Goal: Complete application form

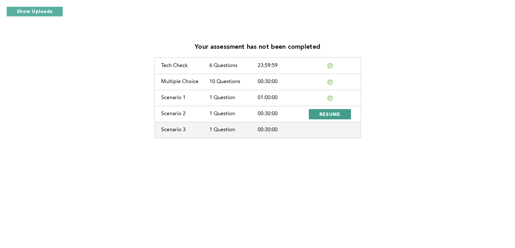
click at [319, 116] on span "RESUME" at bounding box center [329, 114] width 21 height 6
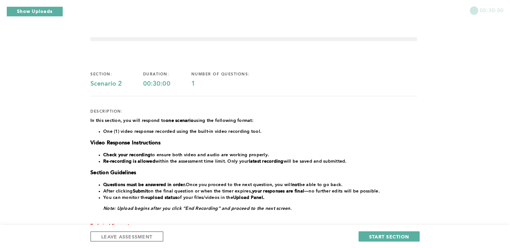
scroll to position [32, 0]
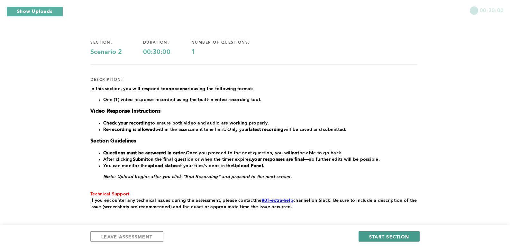
click at [398, 238] on span "START SECTION" at bounding box center [389, 237] width 40 height 6
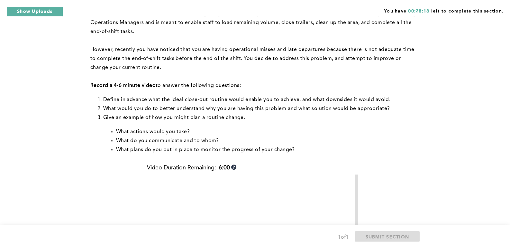
scroll to position [0, 0]
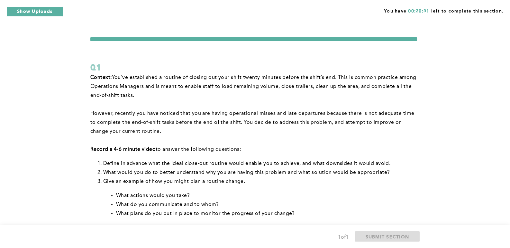
click at [22, 74] on div "You have 00:20:31 left to complete this section. Q1 Context: You’ve established…" at bounding box center [255, 242] width 510 height 485
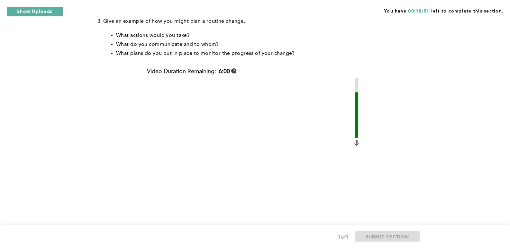
scroll to position [193, 0]
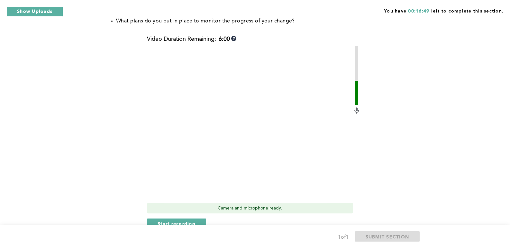
click at [99, 127] on div "Context: You’ve established a routine of closing out your shift twenty minutes …" at bounding box center [253, 64] width 327 height 369
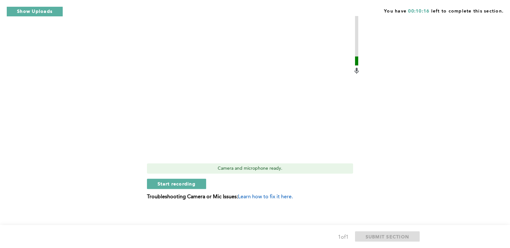
scroll to position [236, 0]
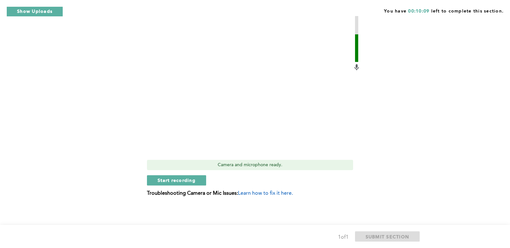
drag, startPoint x: 480, startPoint y: 151, endPoint x: 467, endPoint y: 160, distance: 15.4
click at [479, 152] on div "You have 00:10:09 left to complete this section. Q1 Context: You’ve established…" at bounding box center [255, 6] width 510 height 485
click at [194, 183] on span "Start recording" at bounding box center [176, 180] width 38 height 6
click at [181, 183] on span "Stop recording" at bounding box center [176, 180] width 38 height 6
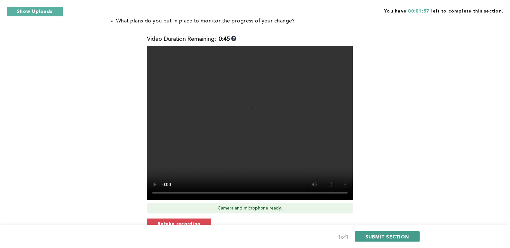
scroll to position [204, 0]
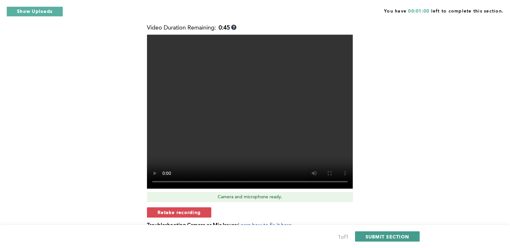
click at [397, 238] on span "SUBMIT SECTION" at bounding box center [387, 237] width 44 height 6
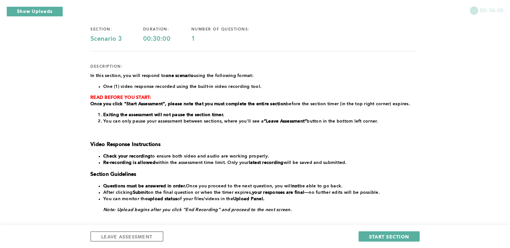
scroll to position [45, 0]
click at [391, 236] on span "START SECTION" at bounding box center [389, 237] width 40 height 6
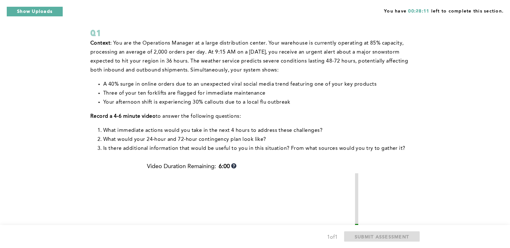
scroll to position [32, 0]
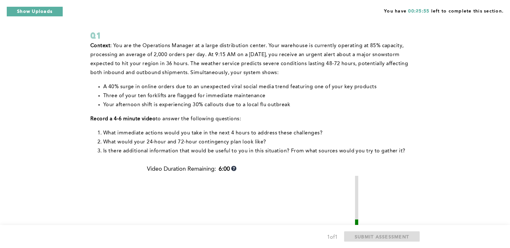
click at [482, 117] on div "You have 00:25:55 left to complete this section. Q1 Context : You are the Opera…" at bounding box center [255, 195] width 510 height 454
click at [453, 118] on div "You have 00:23:30 left to complete this section. Q1 Context : You are the Opera…" at bounding box center [255, 195] width 510 height 454
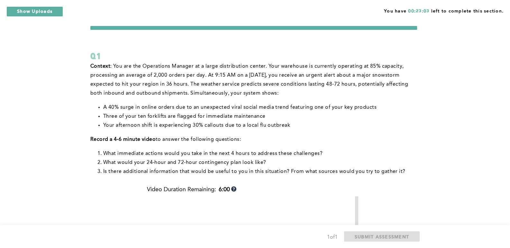
scroll to position [0, 0]
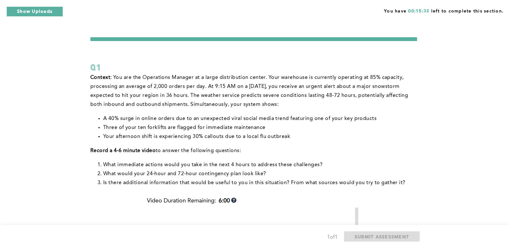
click at [492, 110] on div "You have 00:15:32 left to complete this section. Q1 Context : You are the Opera…" at bounding box center [255, 227] width 510 height 454
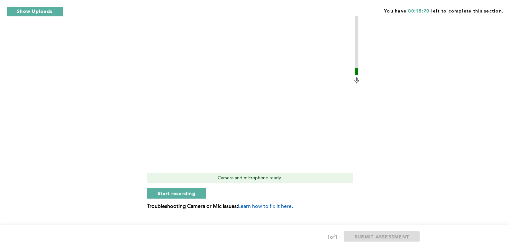
scroll to position [193, 0]
click at [183, 194] on span "Start recording" at bounding box center [176, 193] width 38 height 6
click at [187, 195] on span "Stop recording" at bounding box center [176, 193] width 38 height 6
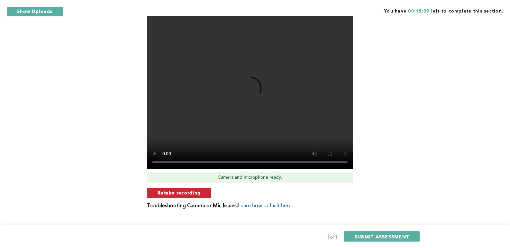
click at [189, 195] on span "Retake recording" at bounding box center [178, 193] width 43 height 6
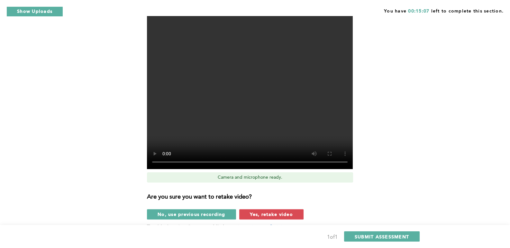
drag, startPoint x: 274, startPoint y: 213, endPoint x: 322, endPoint y: 243, distance: 56.7
click at [280, 213] on span "Yes, retake video" at bounding box center [271, 214] width 43 height 6
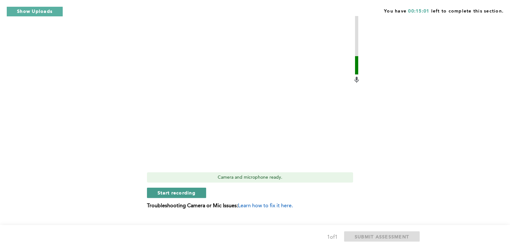
drag, startPoint x: 187, startPoint y: 193, endPoint x: 197, endPoint y: 199, distance: 12.1
click at [187, 193] on span "Start recording" at bounding box center [176, 193] width 38 height 6
click at [187, 196] on span "Stop recording" at bounding box center [176, 193] width 38 height 6
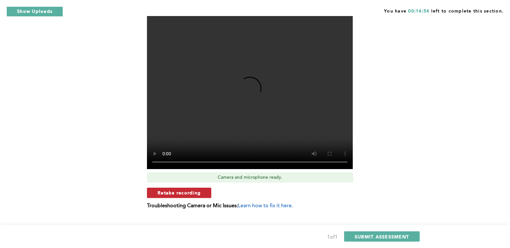
click at [188, 195] on span "Retake recording" at bounding box center [178, 193] width 43 height 6
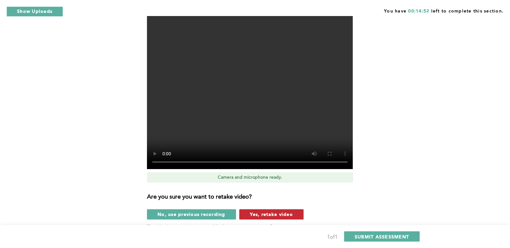
click at [265, 213] on span "Yes, retake video" at bounding box center [271, 214] width 43 height 6
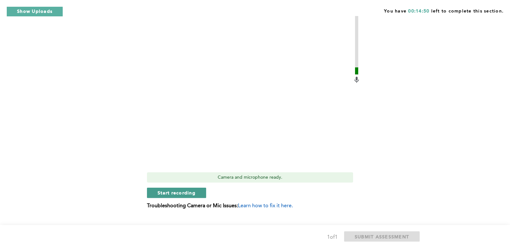
click at [173, 190] on span "Start recording" at bounding box center [176, 193] width 38 height 6
click at [193, 192] on span "Stop recording" at bounding box center [176, 193] width 38 height 6
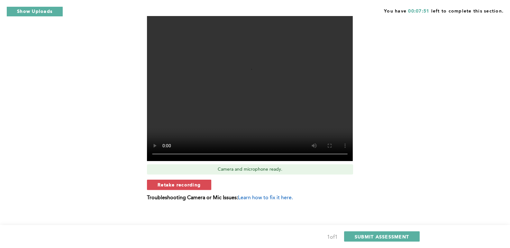
scroll to position [205, 0]
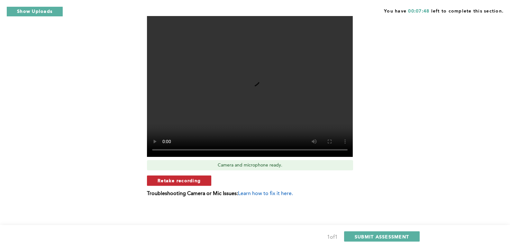
click at [177, 179] on span "Retake recording" at bounding box center [178, 181] width 43 height 6
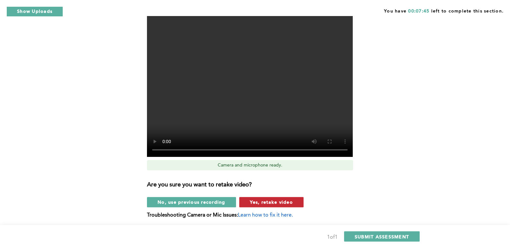
click at [271, 200] on span "Yes, retake video" at bounding box center [271, 202] width 43 height 6
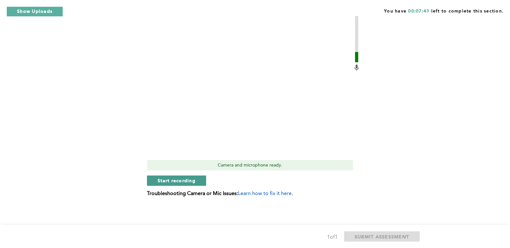
click at [174, 181] on span "Start recording" at bounding box center [176, 181] width 38 height 6
click at [181, 178] on span "Stop recording" at bounding box center [176, 181] width 38 height 6
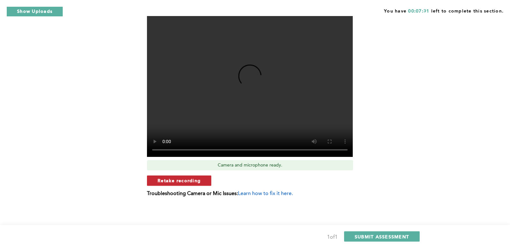
click at [166, 181] on span "Retake recording" at bounding box center [178, 181] width 43 height 6
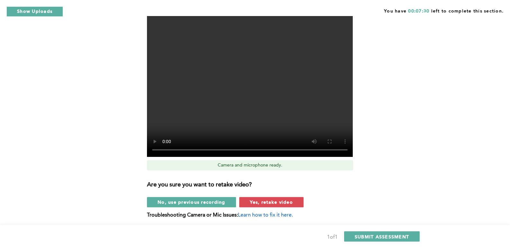
drag, startPoint x: 268, startPoint y: 201, endPoint x: 257, endPoint y: 198, distance: 12.1
click at [267, 201] on span "Yes, retake video" at bounding box center [271, 202] width 43 height 6
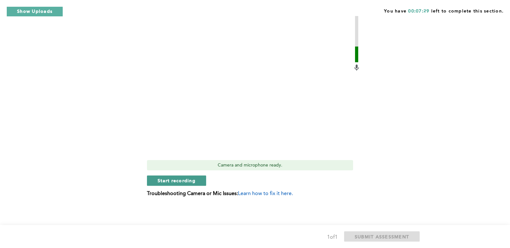
click at [182, 182] on span "Start recording" at bounding box center [176, 181] width 38 height 6
click at [183, 179] on span "Stop recording" at bounding box center [176, 181] width 38 height 6
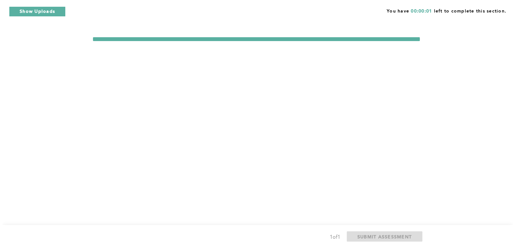
scroll to position [0, 0]
